Goal: Information Seeking & Learning: Check status

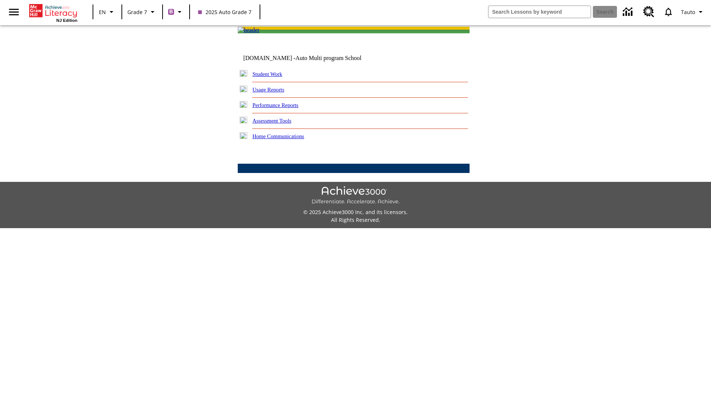
click at [283, 108] on link "Performance Reports" at bounding box center [276, 105] width 46 height 6
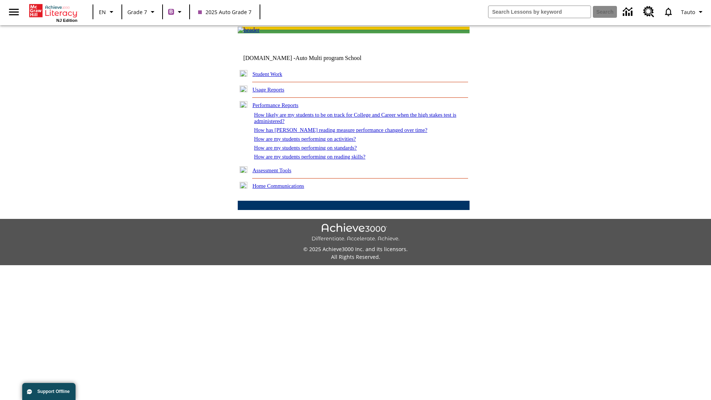
click at [337, 133] on link "How has [PERSON_NAME] reading measure performance changed over time?" at bounding box center [340, 130] width 173 height 6
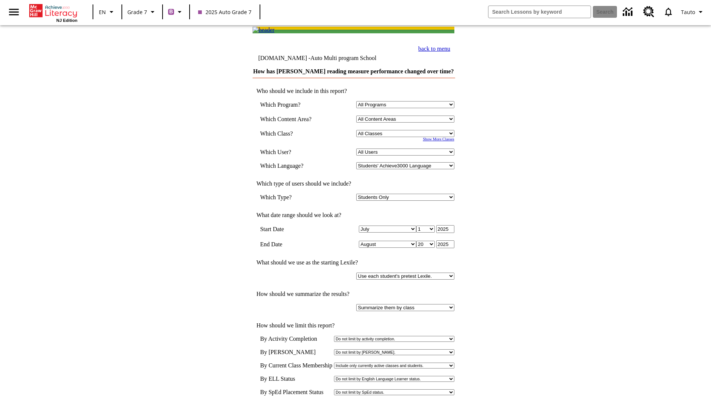
scroll to position [4, 0]
